Goal: Information Seeking & Learning: Learn about a topic

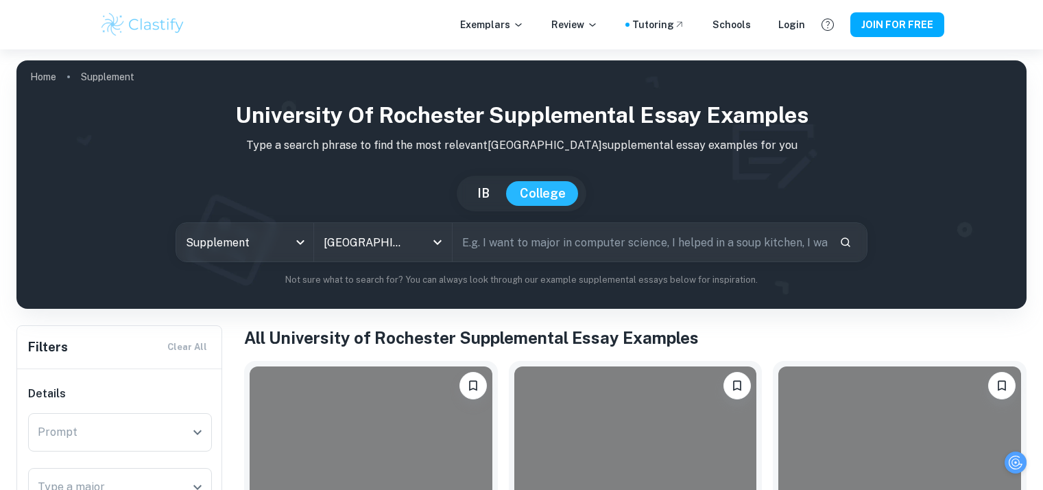
scroll to position [177, 0]
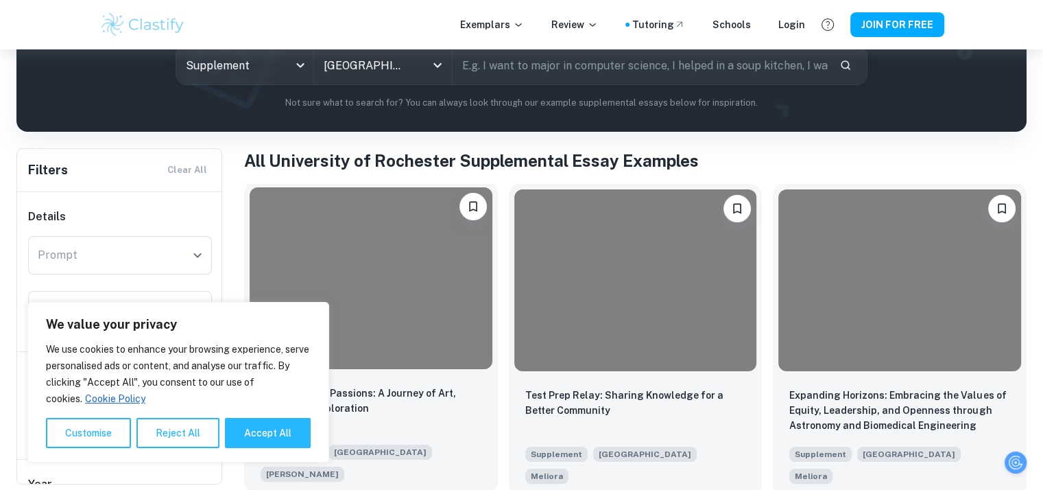
click at [338, 264] on div at bounding box center [371, 278] width 243 height 182
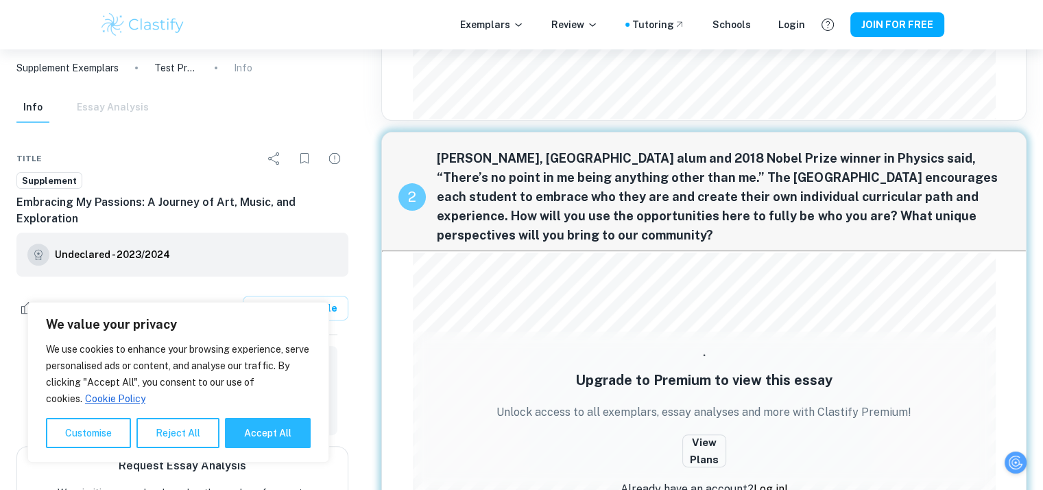
scroll to position [433, 0]
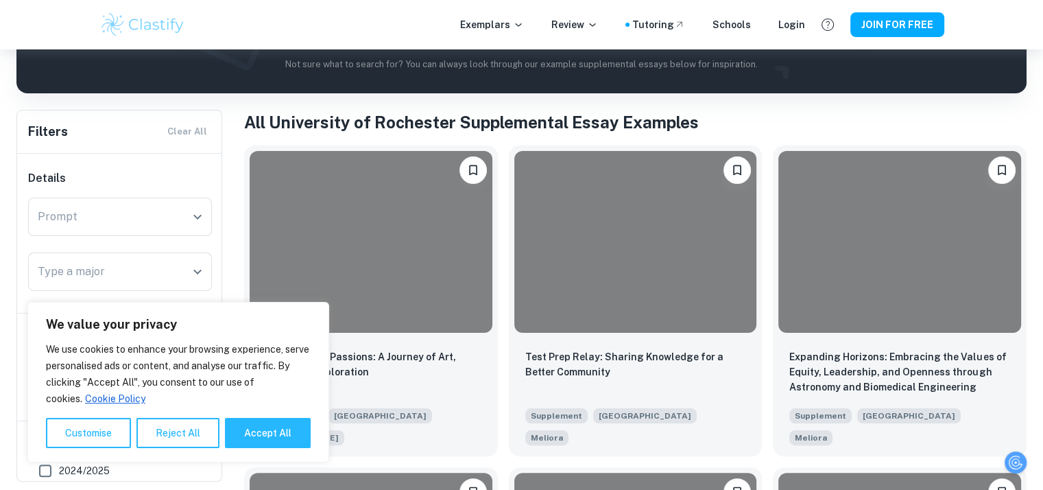
scroll to position [220, 0]
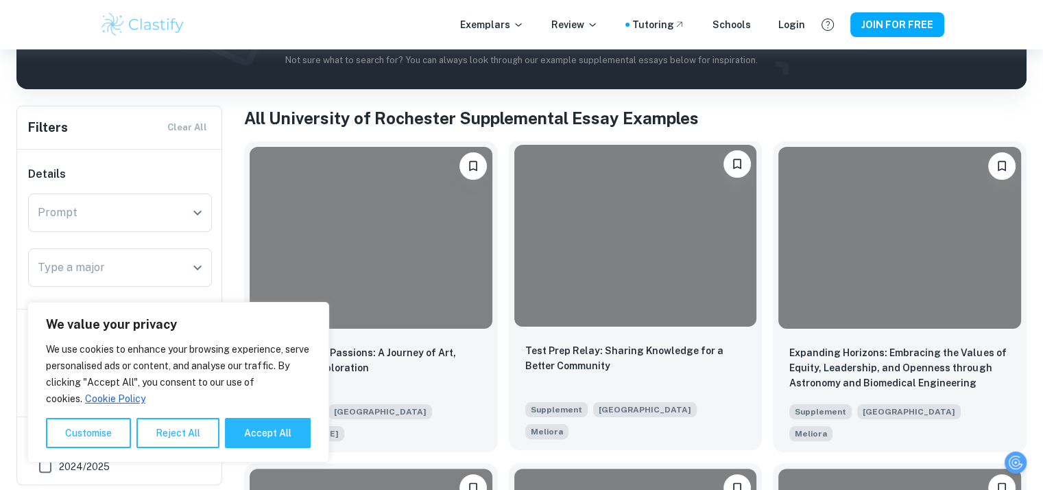
click at [563, 254] on div at bounding box center [636, 236] width 243 height 182
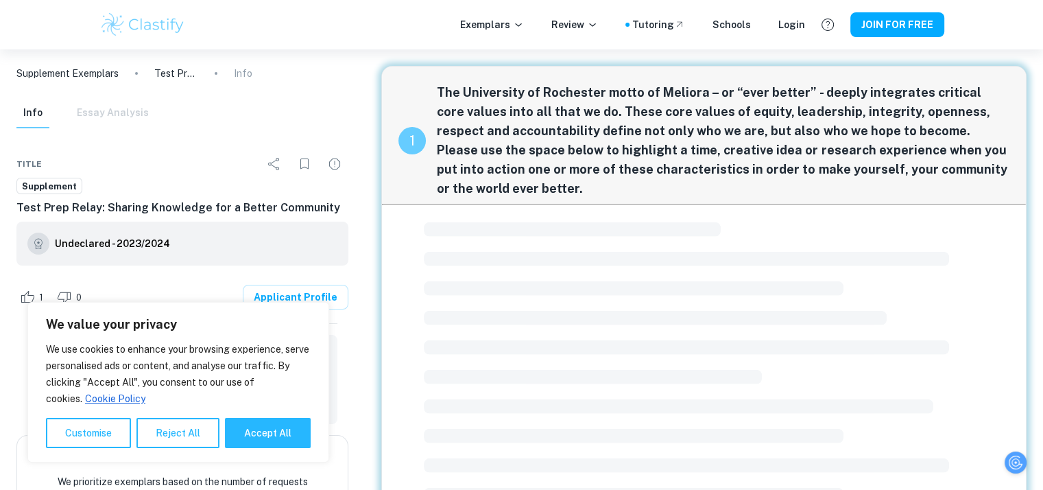
scroll to position [4, 0]
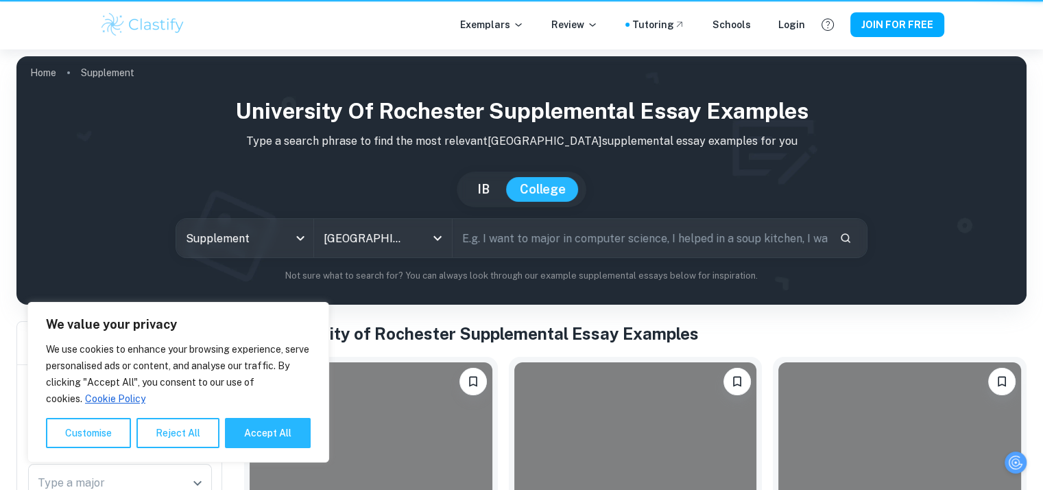
scroll to position [220, 0]
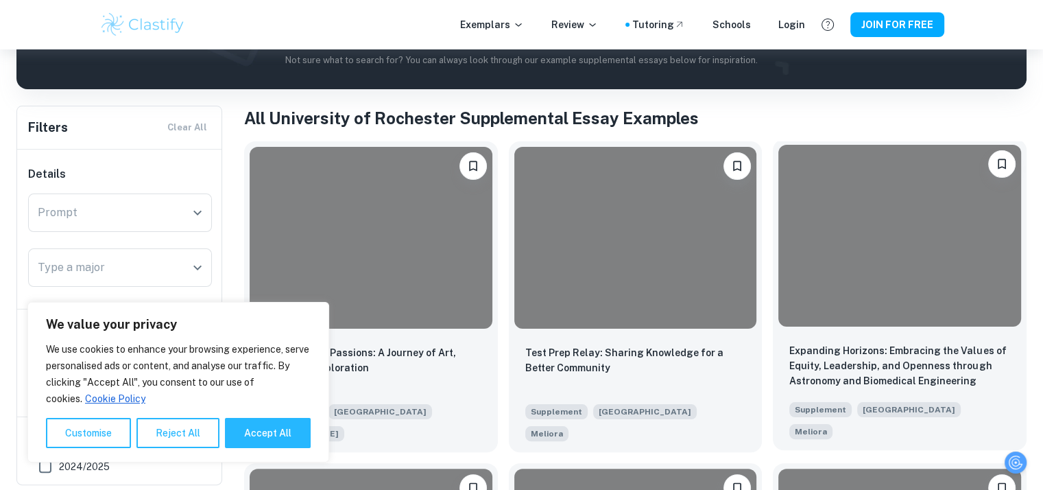
click at [878, 320] on div at bounding box center [900, 236] width 243 height 182
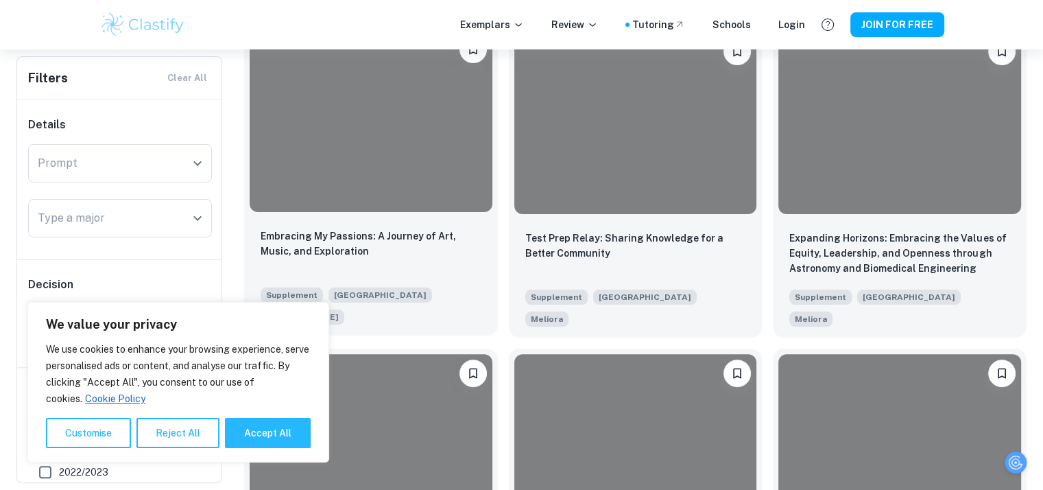
scroll to position [342, 0]
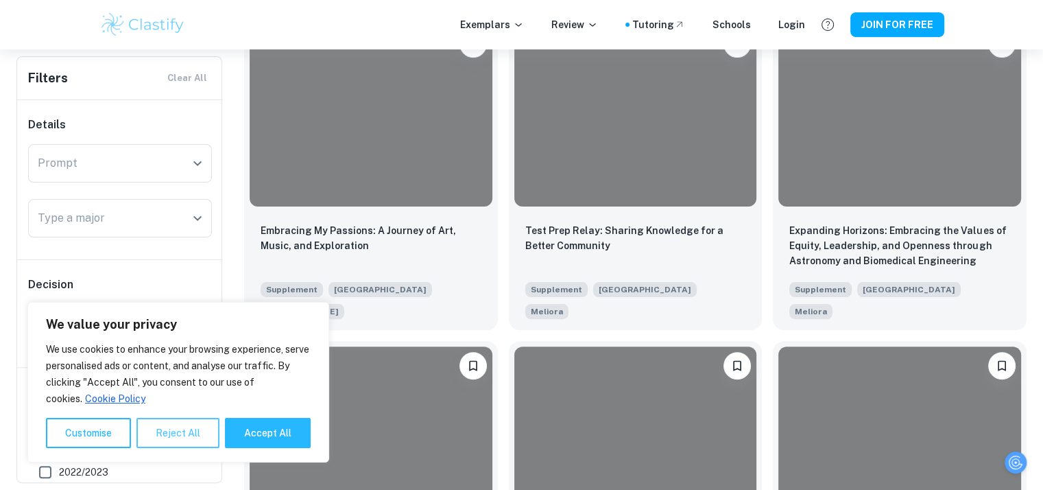
click at [165, 433] on button "Reject All" at bounding box center [178, 433] width 83 height 30
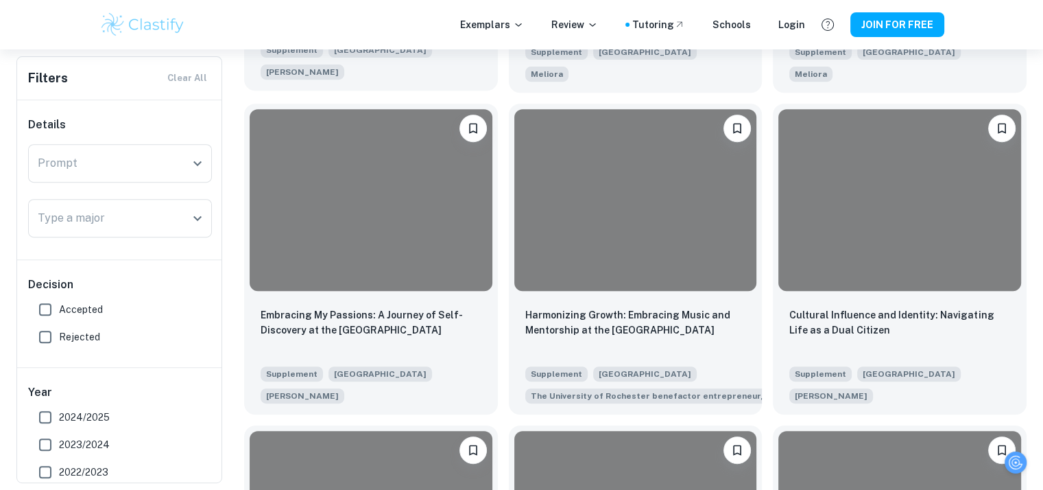
scroll to position [579, 0]
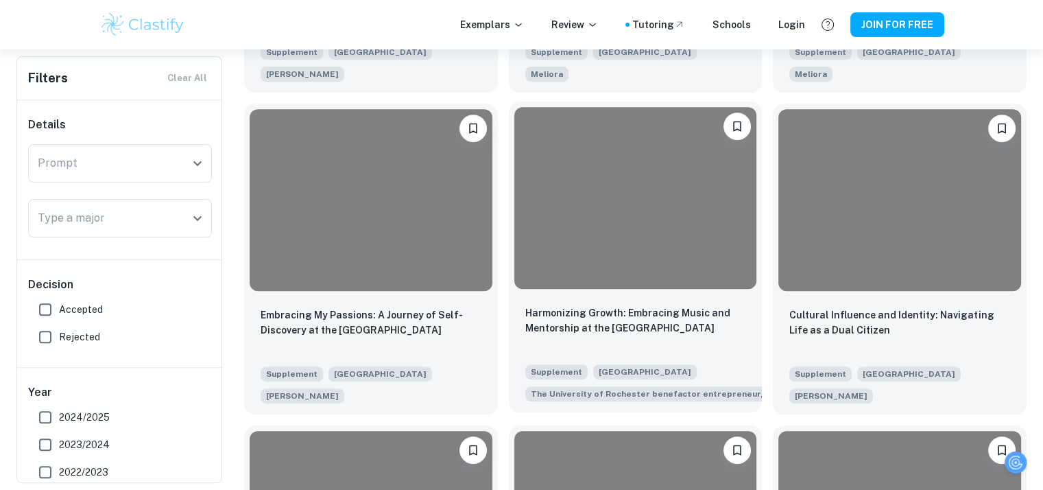
click at [602, 220] on div at bounding box center [636, 198] width 243 height 182
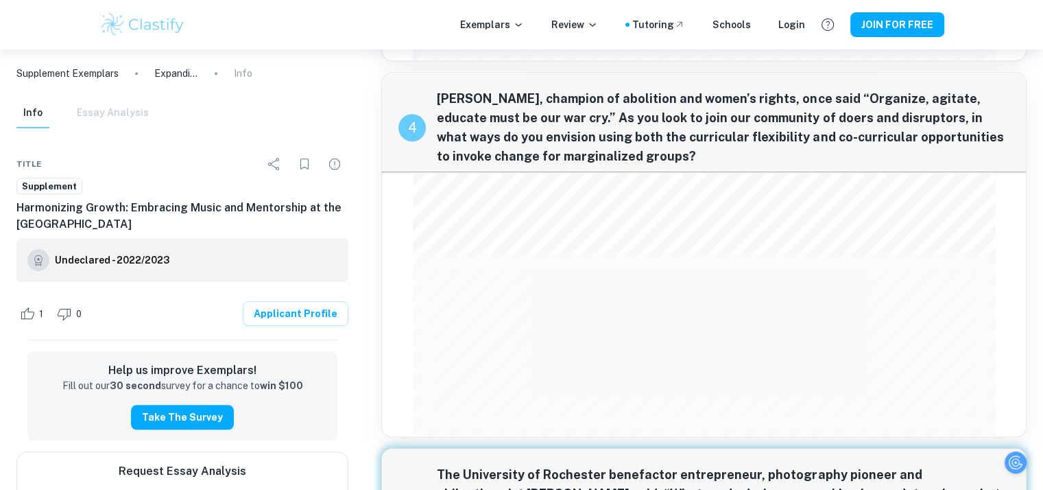
scroll to position [1637, 0]
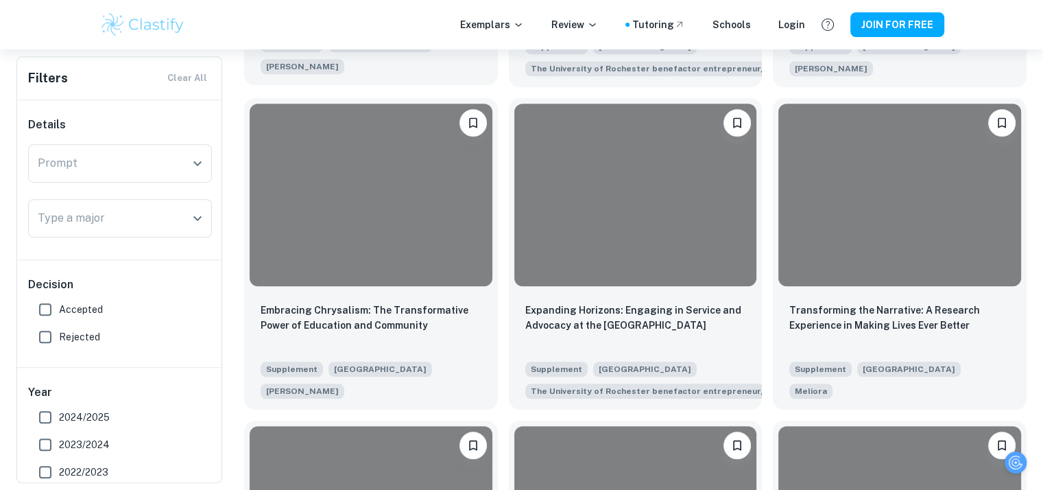
scroll to position [917, 0]
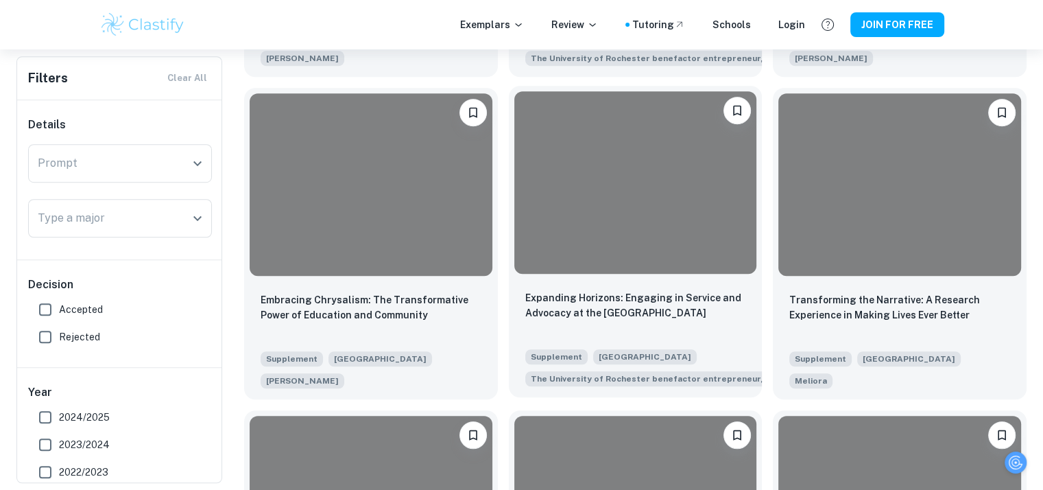
click at [570, 172] on div at bounding box center [636, 182] width 243 height 182
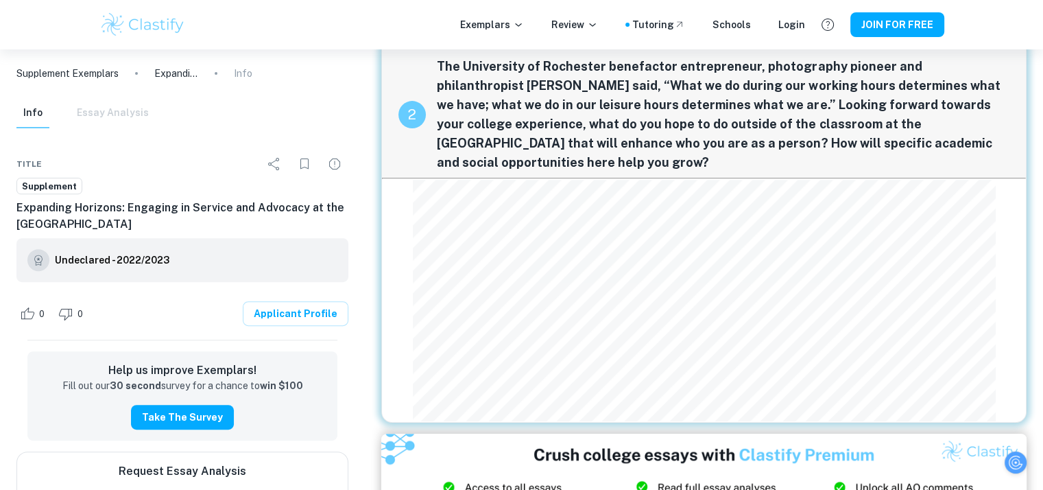
scroll to position [125, 0]
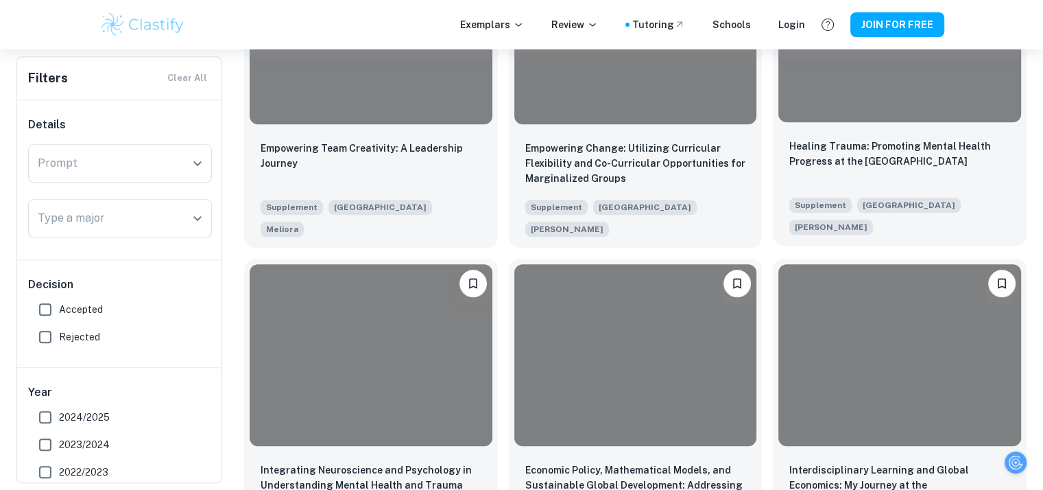
scroll to position [1378, 0]
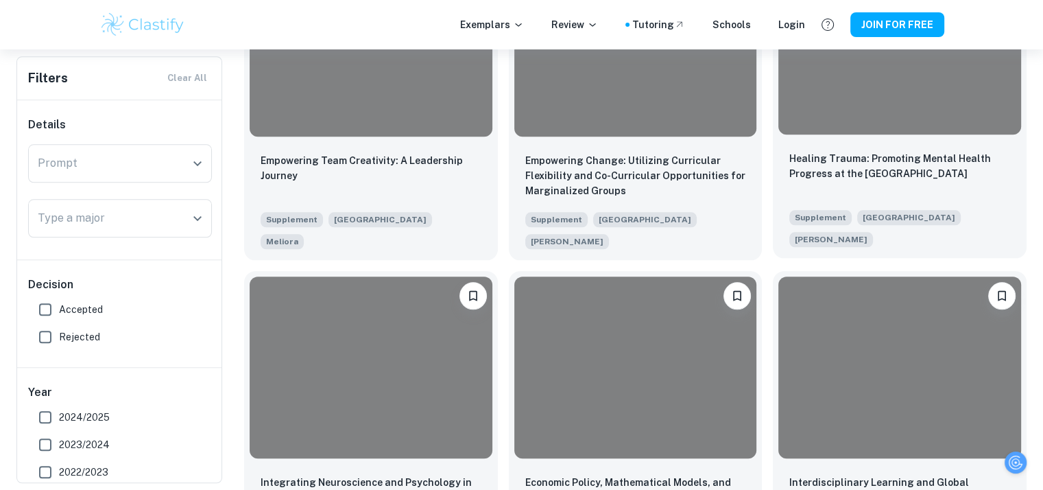
click at [842, 114] on div at bounding box center [900, 44] width 243 height 182
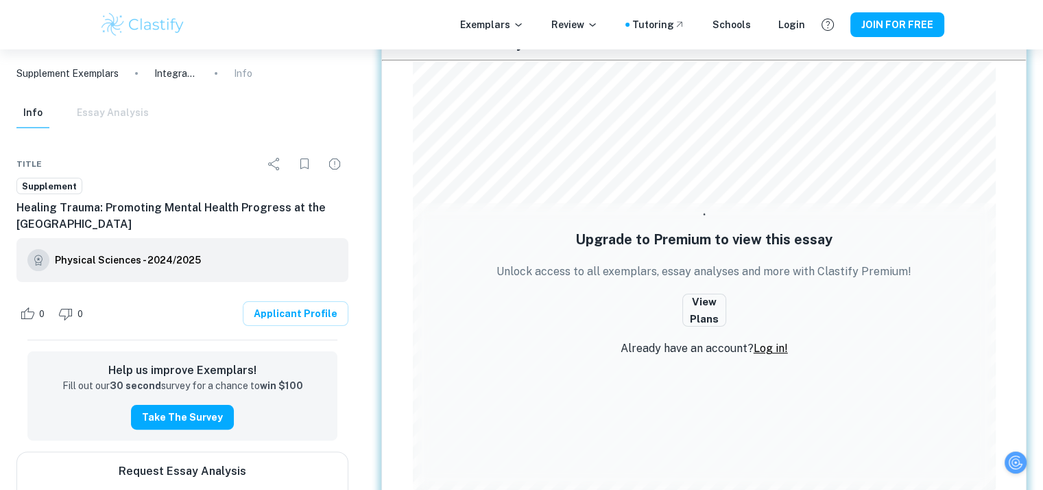
scroll to position [276, 0]
